Goal: Information Seeking & Learning: Learn about a topic

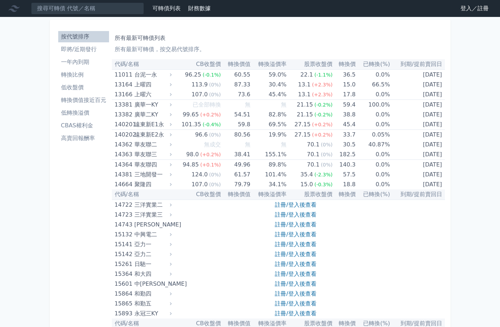
click at [73, 53] on li "即將/近期發行" at bounding box center [83, 49] width 51 height 8
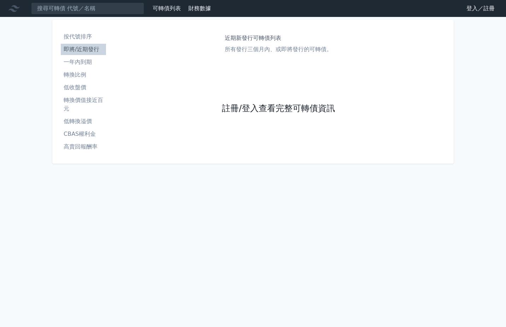
click at [288, 107] on link "註冊/登入查看完整可轉債資訊" at bounding box center [278, 108] width 113 height 11
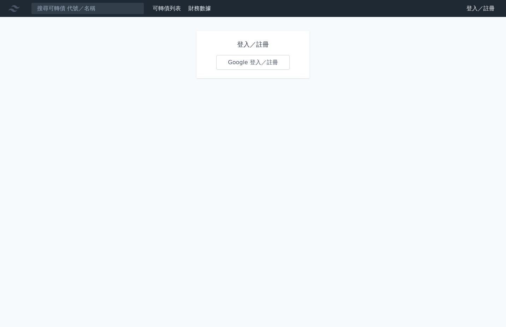
click at [266, 62] on link "Google 登入／註冊" at bounding box center [252, 62] width 73 height 15
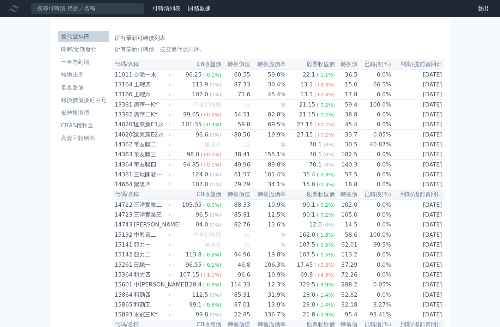
click at [82, 52] on li "即將/近期發行" at bounding box center [83, 49] width 51 height 8
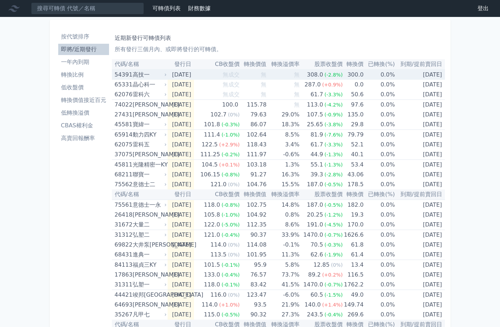
click at [166, 76] on icon at bounding box center [165, 75] width 5 height 5
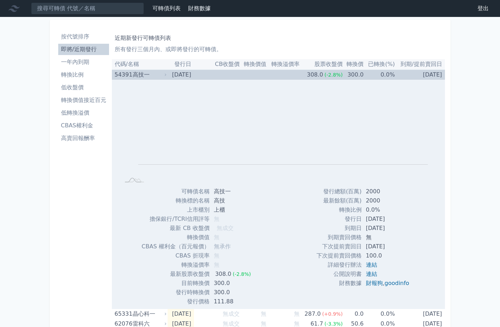
click at [155, 76] on div "高技一" at bounding box center [149, 75] width 32 height 10
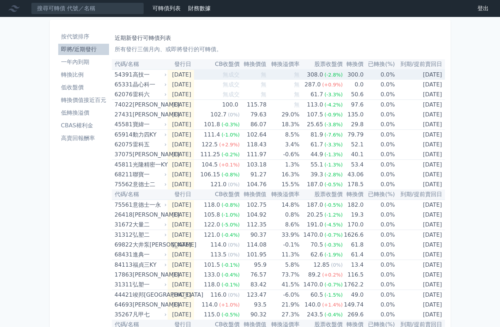
click at [155, 74] on div "高技一" at bounding box center [149, 75] width 32 height 10
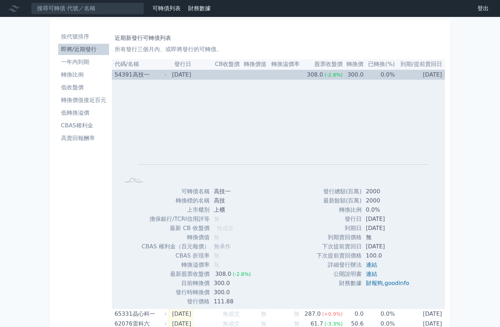
click at [155, 74] on div "高技一" at bounding box center [149, 75] width 32 height 10
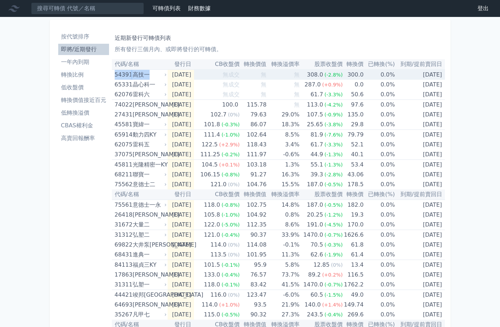
click at [155, 74] on div "高技一" at bounding box center [149, 75] width 32 height 10
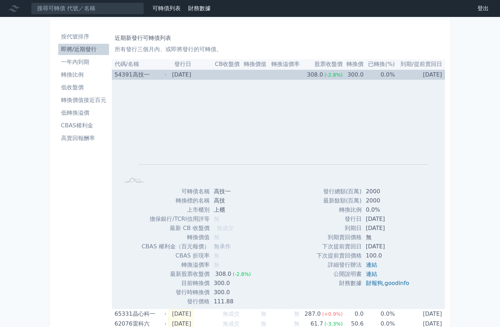
click at [210, 76] on td "無成交" at bounding box center [217, 75] width 46 height 10
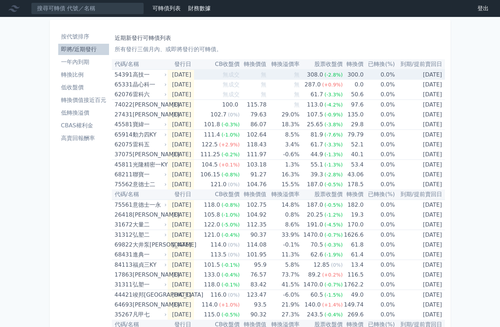
click at [210, 76] on td "無成交" at bounding box center [217, 75] width 46 height 10
